Goal: Navigation & Orientation: Go to known website

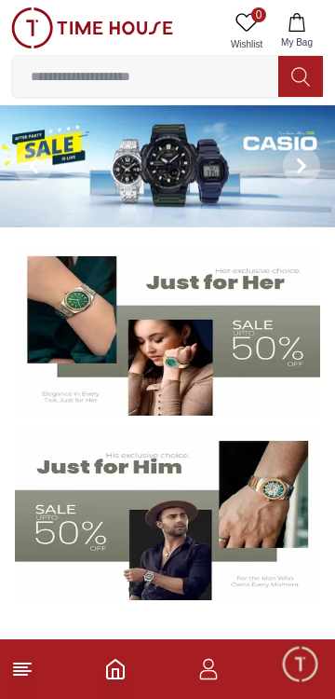
click at [306, 162] on icon at bounding box center [301, 165] width 15 height 15
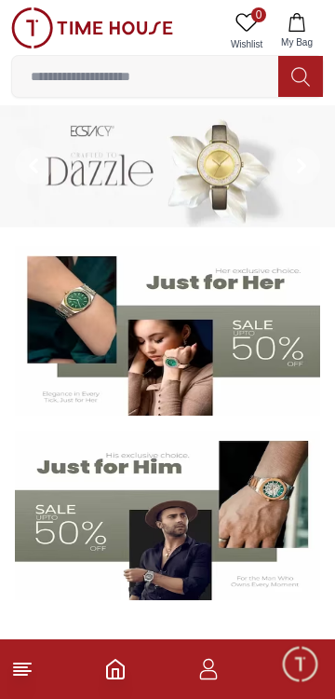
click at [303, 172] on icon at bounding box center [301, 165] width 15 height 15
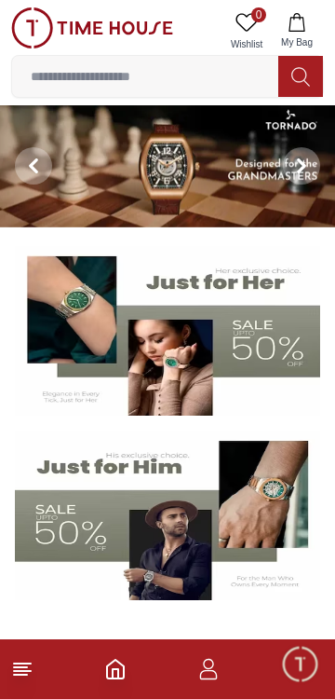
click at [128, 159] on img at bounding box center [167, 166] width 335 height 122
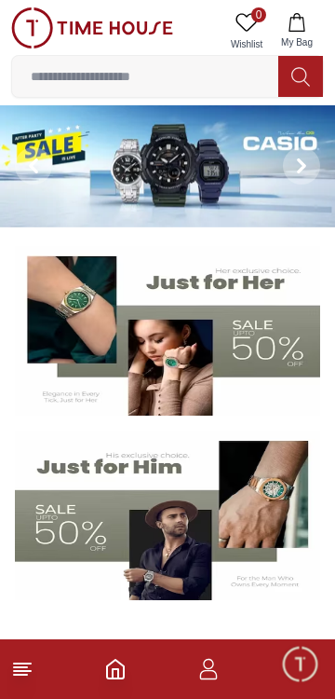
click at [311, 647] on span "Minimize live chat window" at bounding box center [300, 663] width 54 height 54
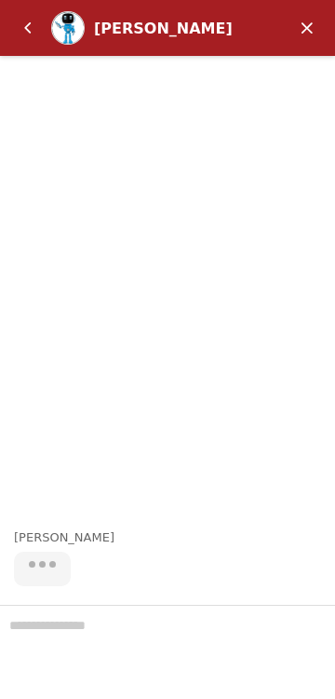
click at [25, 25] on em "Back" at bounding box center [27, 27] width 37 height 37
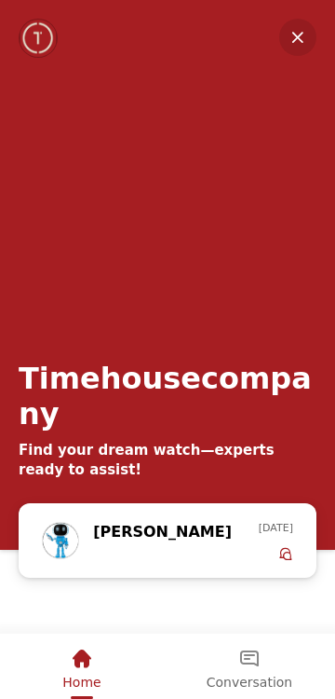
click at [291, 50] on em "Minimize" at bounding box center [297, 37] width 37 height 37
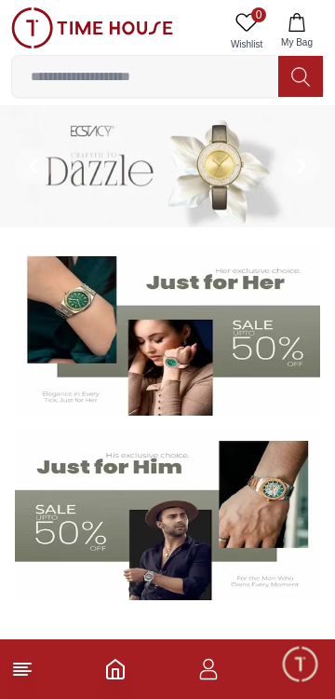
click at [211, 674] on icon "button" at bounding box center [209, 669] width 22 height 22
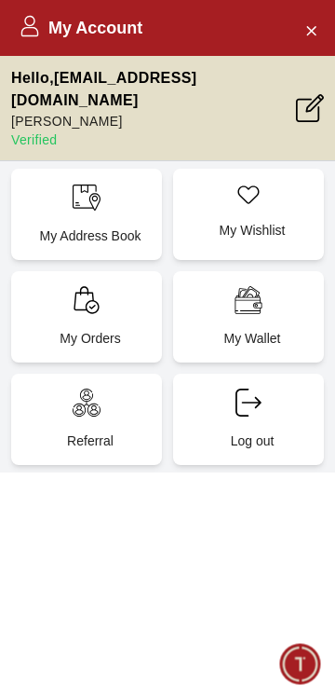
click at [141, 112] on p "Haitham Abutaleb" at bounding box center [153, 121] width 285 height 19
click at [32, 24] on icon at bounding box center [29, 21] width 10 height 10
click at [312, 33] on icon "Close Account" at bounding box center [311, 30] width 15 height 23
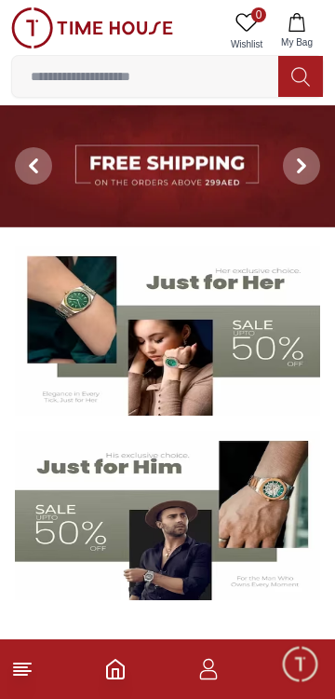
click at [20, 675] on line at bounding box center [20, 675] width 13 height 0
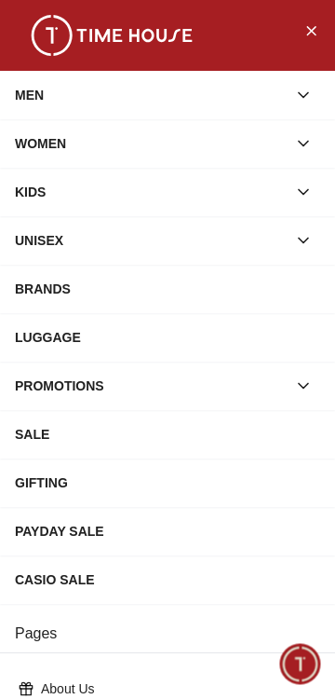
scroll to position [348, 0]
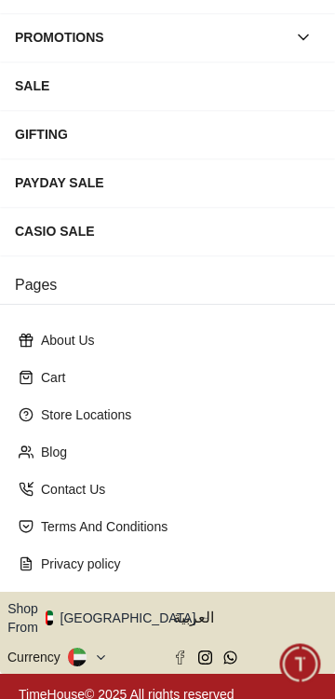
click at [122, 604] on button "Shop From UAE" at bounding box center [108, 617] width 202 height 37
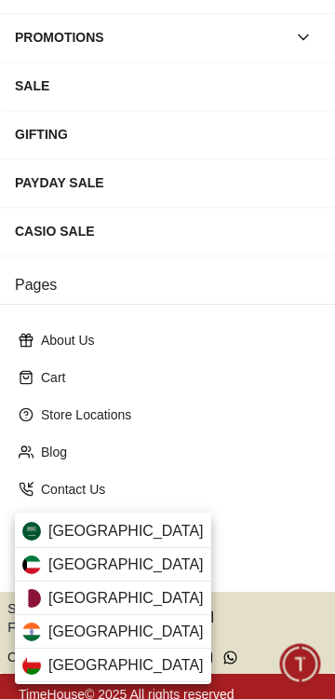
click at [56, 597] on span "Qatar" at bounding box center [126, 598] width 156 height 22
